Goal: Transaction & Acquisition: Register for event/course

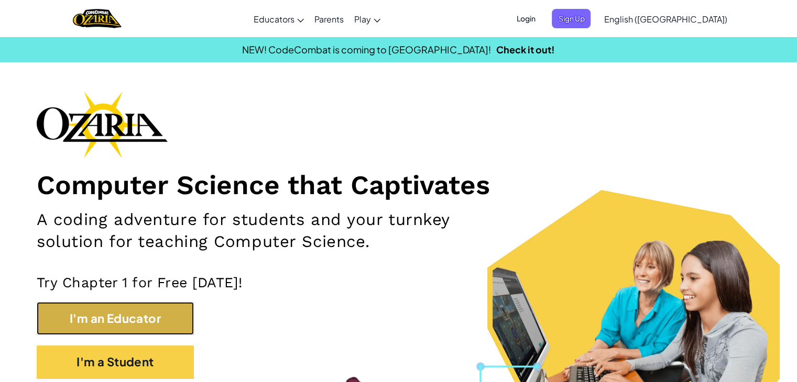
click at [111, 322] on button "I'm an Educator" at bounding box center [115, 318] width 157 height 33
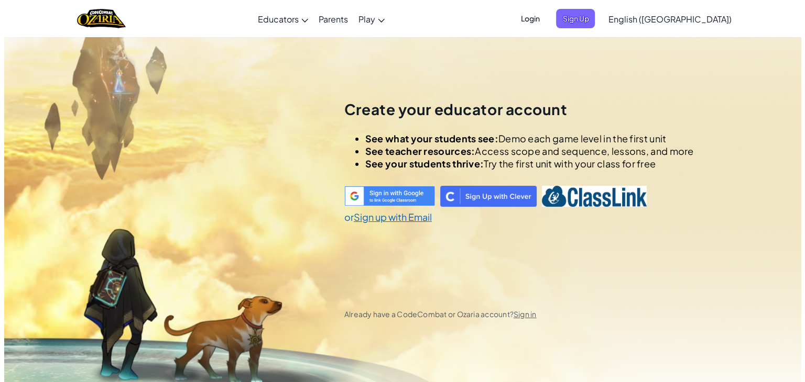
scroll to position [37, 0]
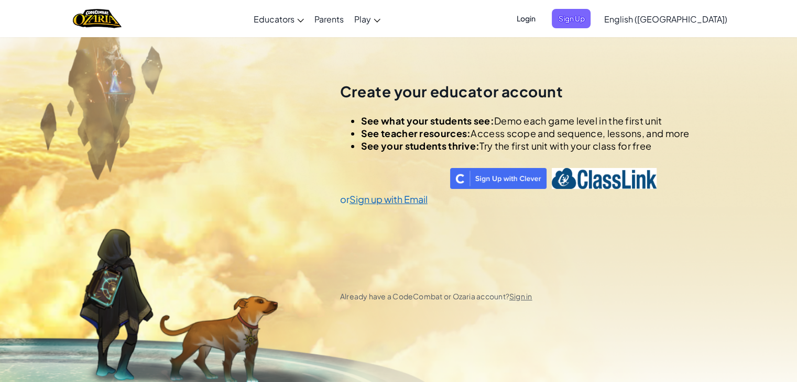
click at [541, 17] on span "Login" at bounding box center [525, 18] width 31 height 19
